Goal: Find specific page/section: Find specific page/section

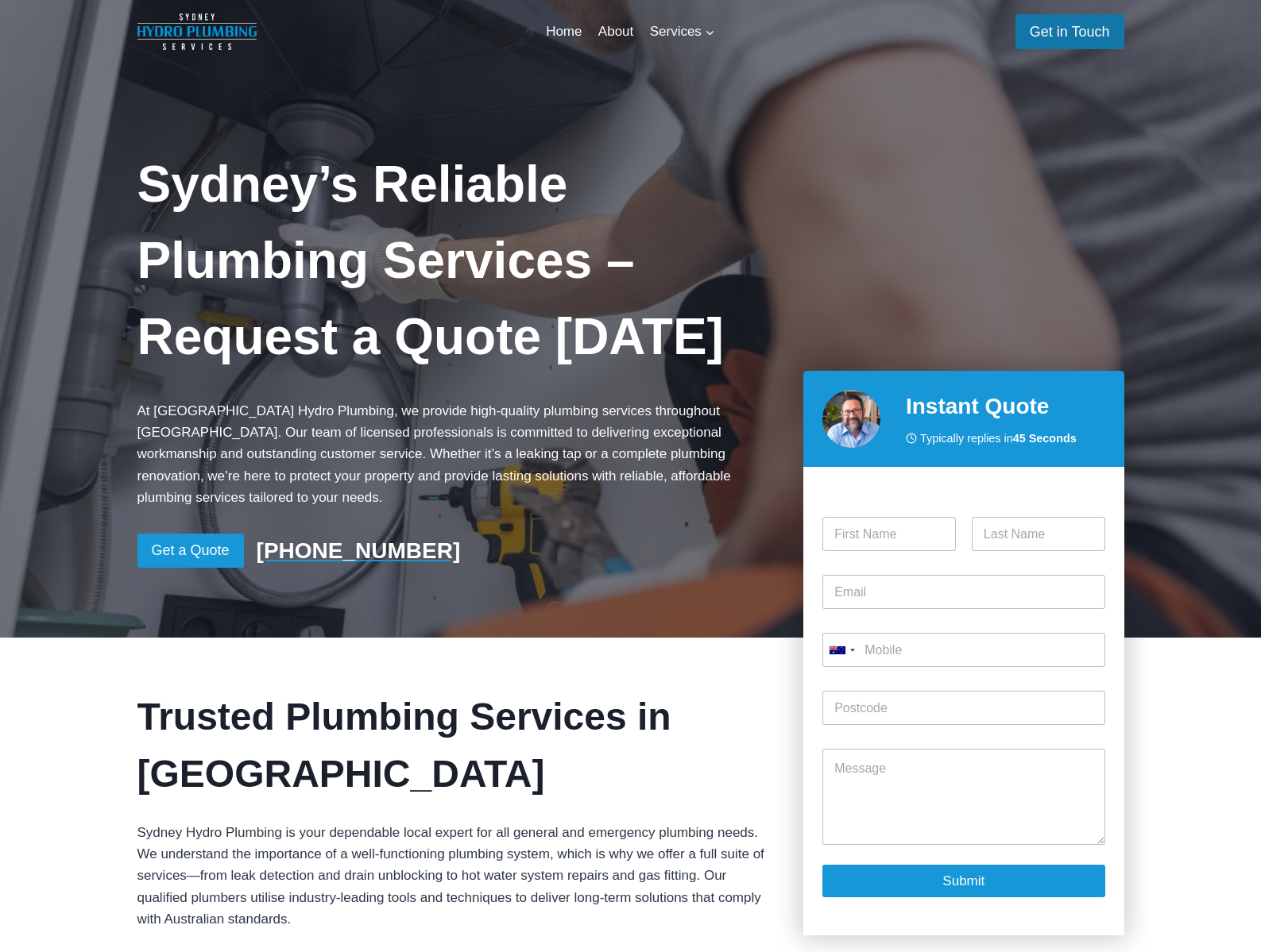
click at [1088, 26] on link "Get in Touch" at bounding box center [1070, 31] width 109 height 34
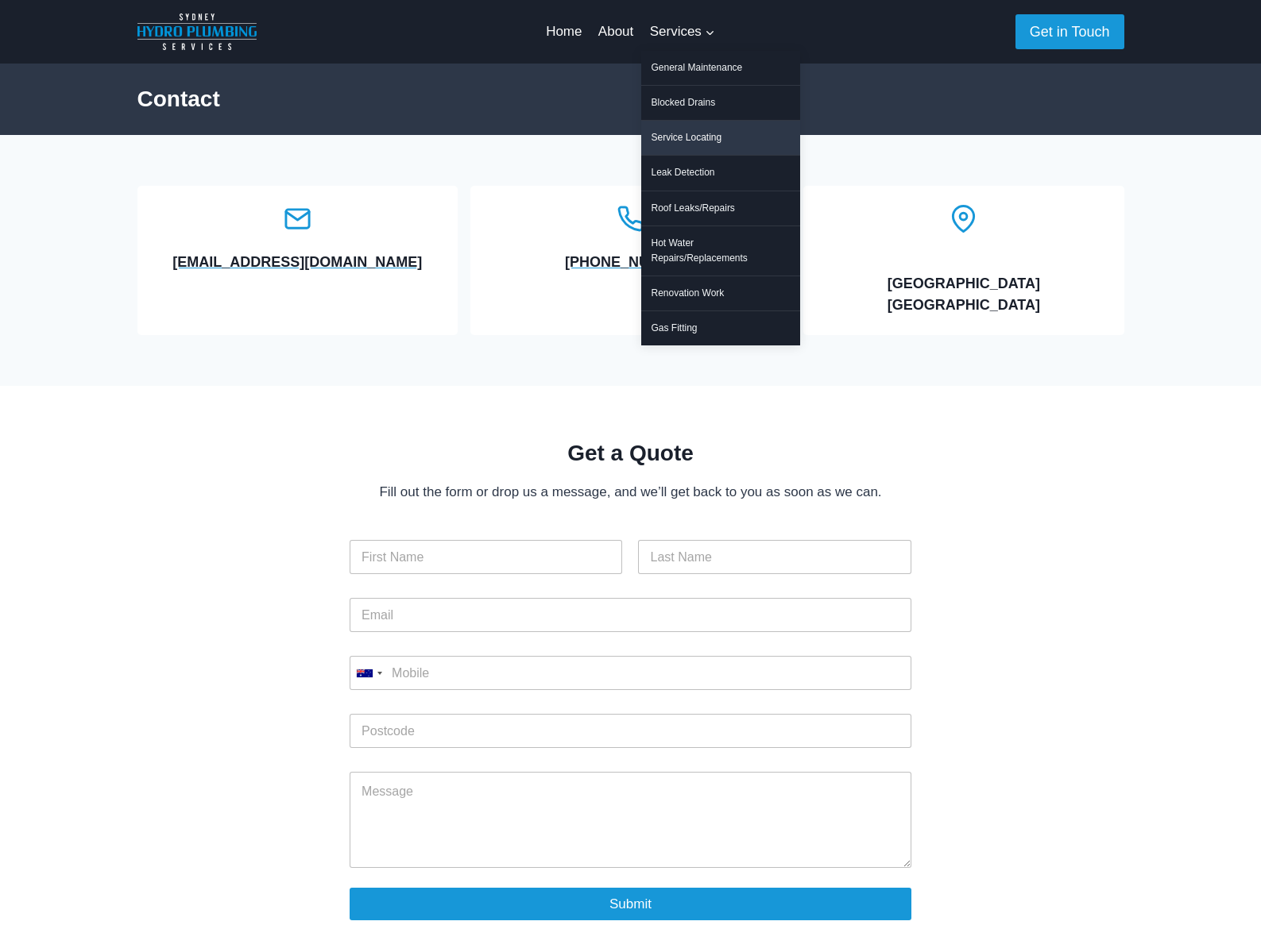
click at [690, 135] on link "Service Locating" at bounding box center [720, 137] width 159 height 34
